Goal: Find specific fact: Find specific fact

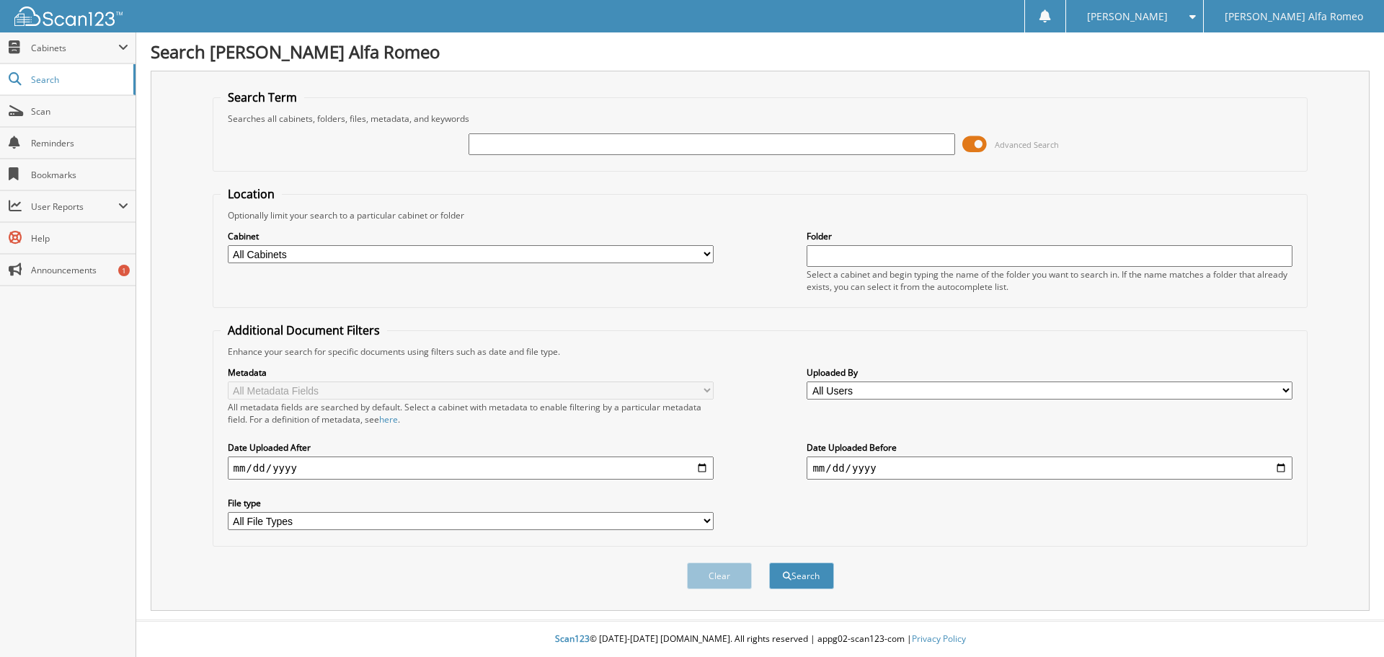
click at [508, 141] on input "text" at bounding box center [712, 144] width 486 height 22
type input "35487"
click at [813, 572] on button "Search" at bounding box center [801, 575] width 65 height 27
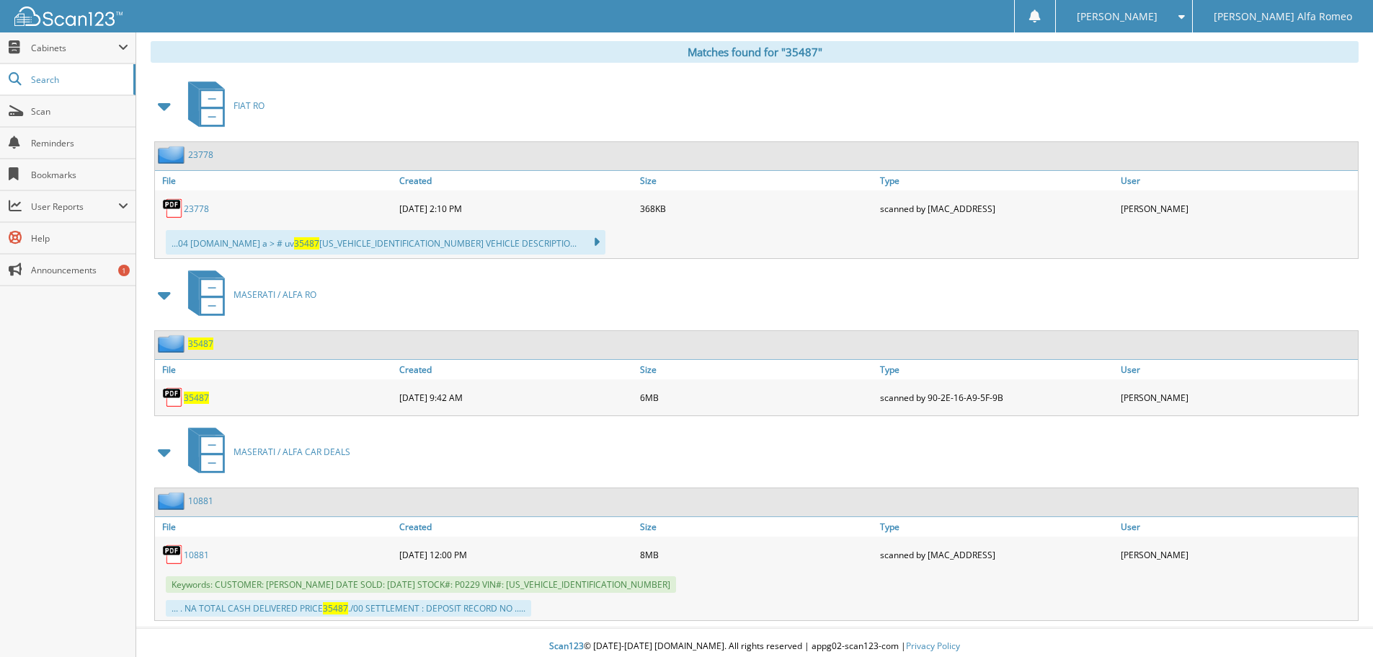
scroll to position [599, 0]
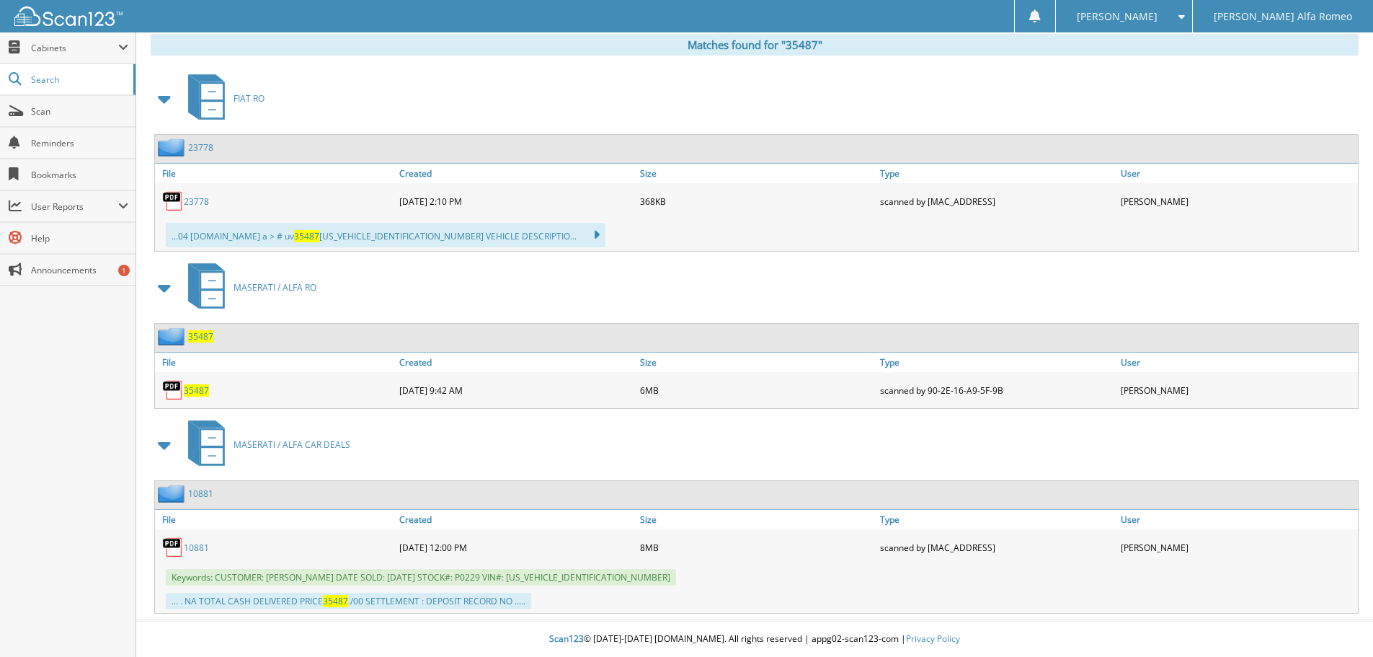
click at [192, 386] on span "35487" at bounding box center [196, 390] width 25 height 12
